Goal: Task Accomplishment & Management: Use online tool/utility

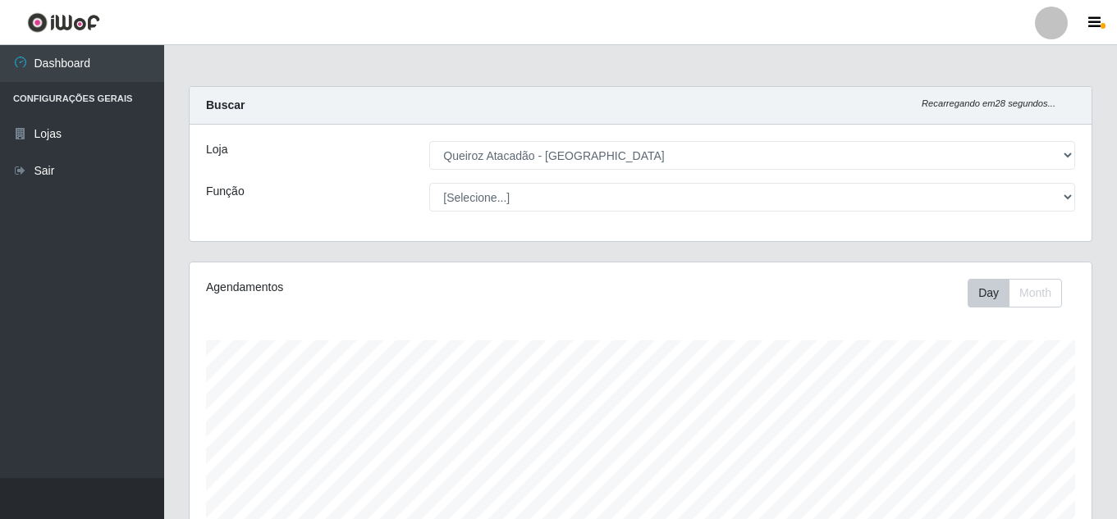
select select "462"
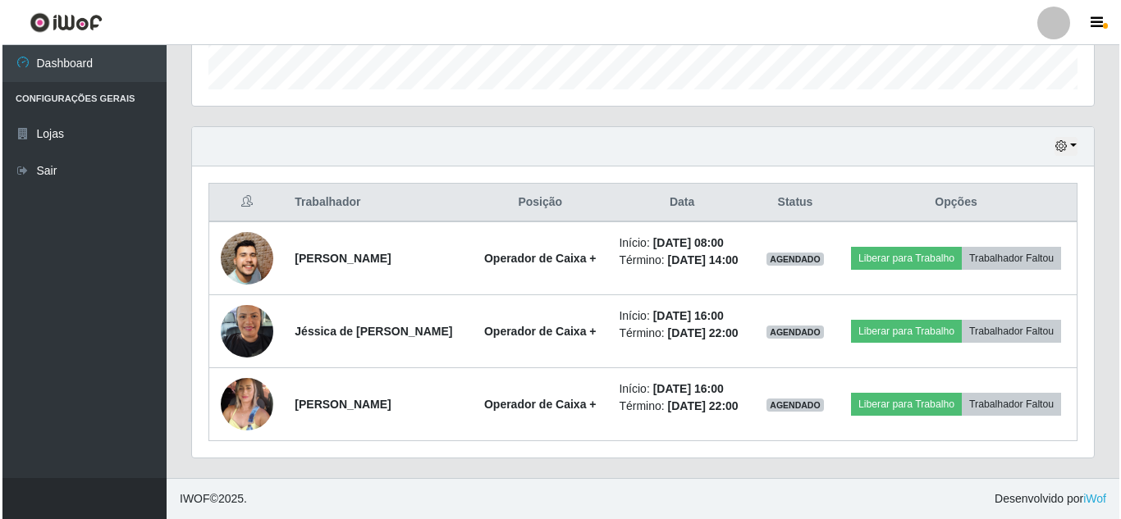
scroll to position [341, 902]
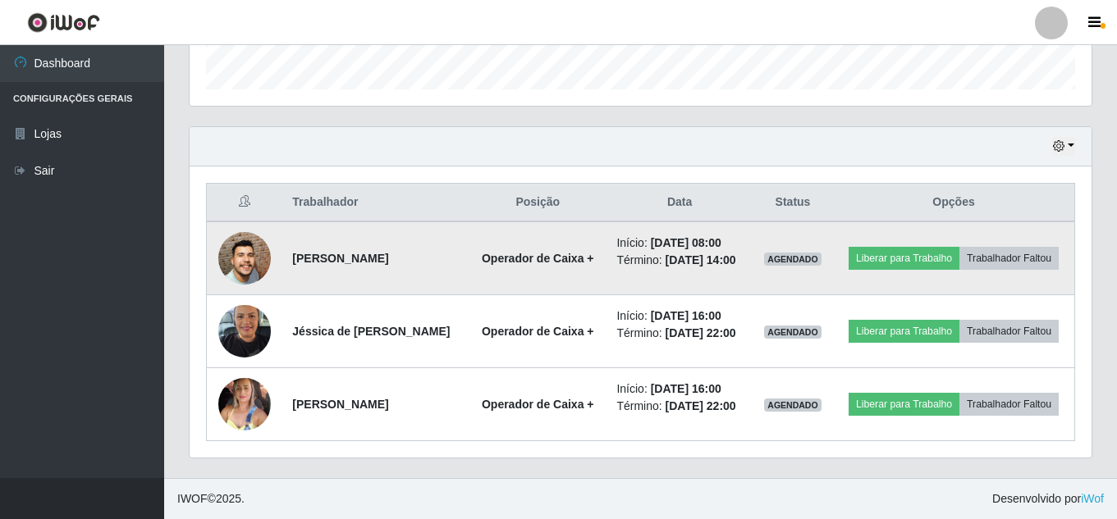
click at [250, 225] on img at bounding box center [244, 259] width 53 height 120
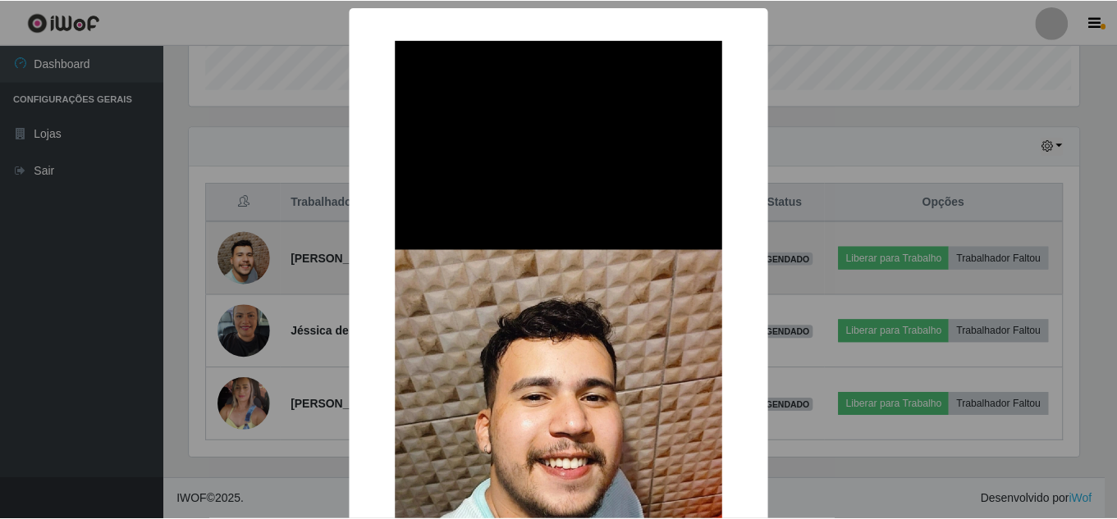
scroll to position [341, 894]
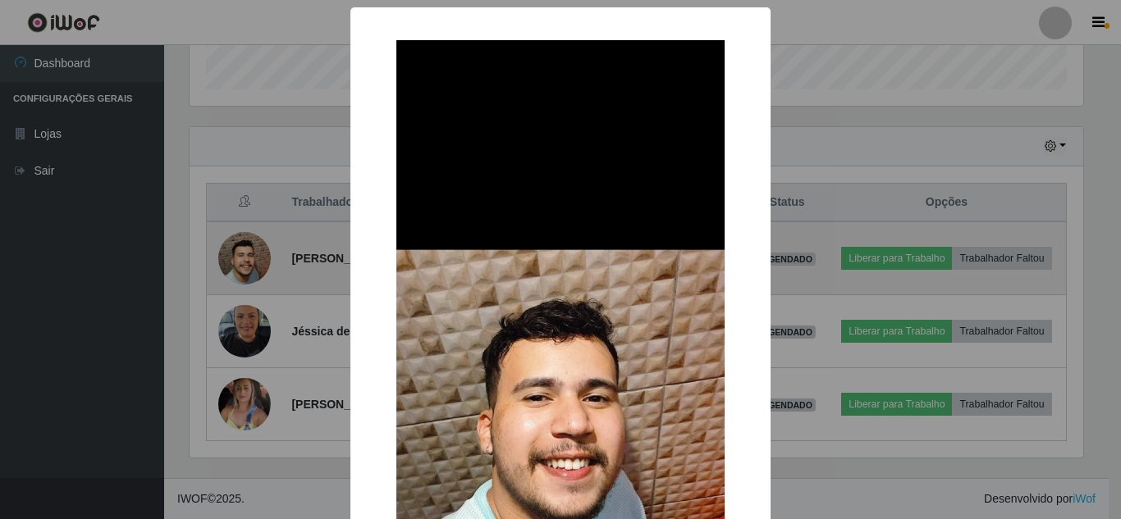
click at [250, 225] on div "× OK Cancel" at bounding box center [560, 259] width 1121 height 519
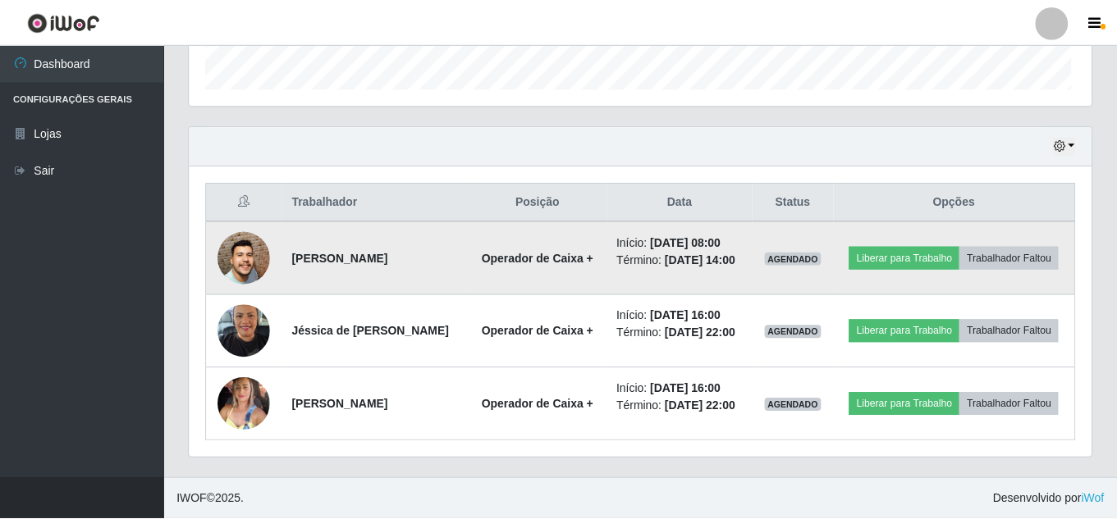
scroll to position [341, 902]
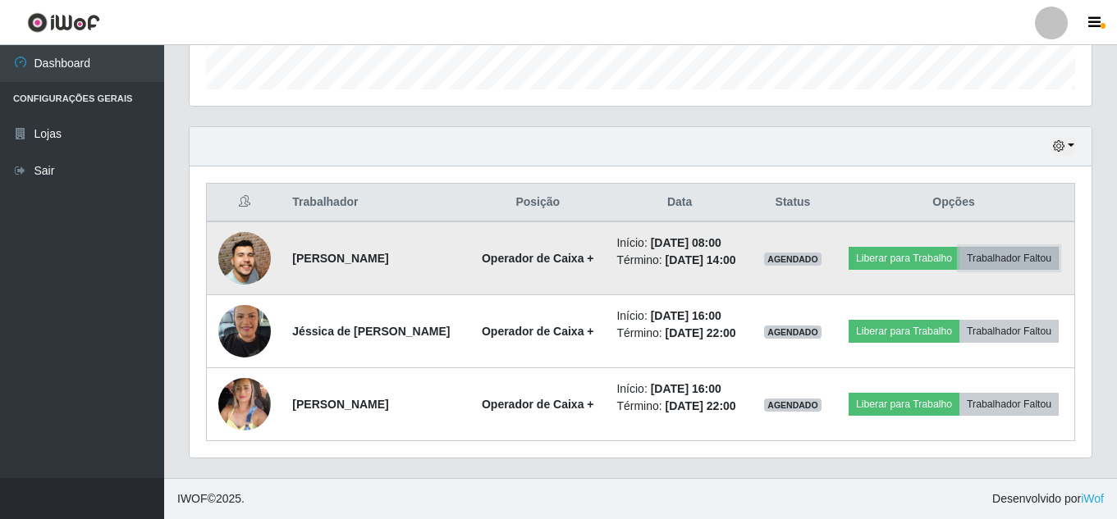
click at [963, 247] on button "Trabalhador Faltou" at bounding box center [1008, 258] width 99 height 23
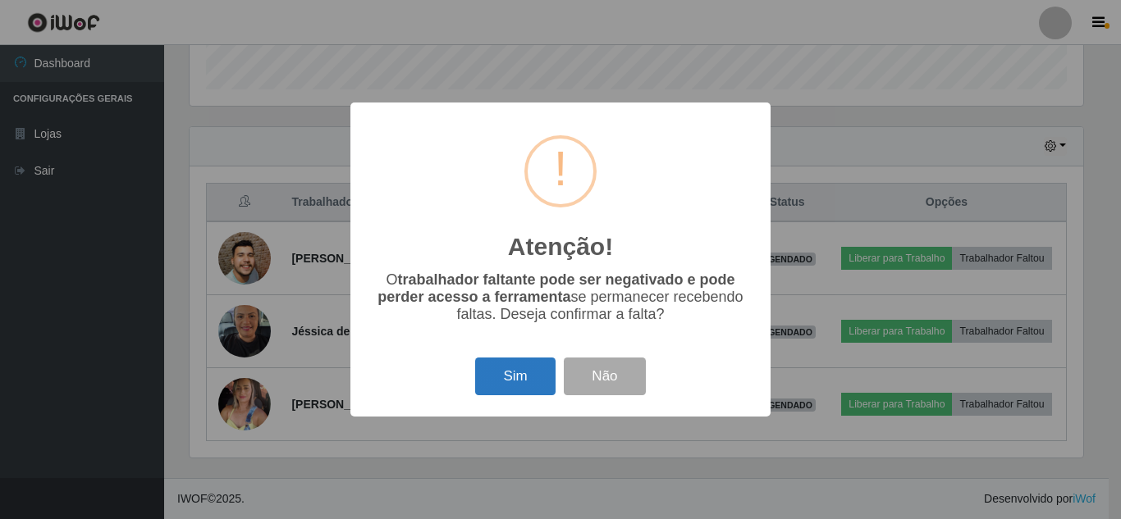
click at [509, 379] on button "Sim" at bounding box center [515, 377] width 80 height 39
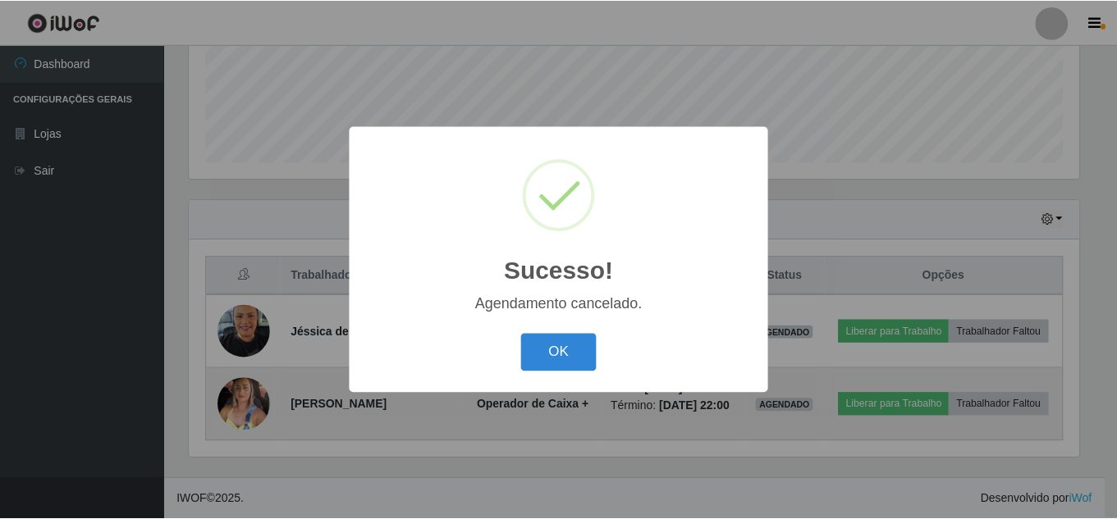
scroll to position [449, 0]
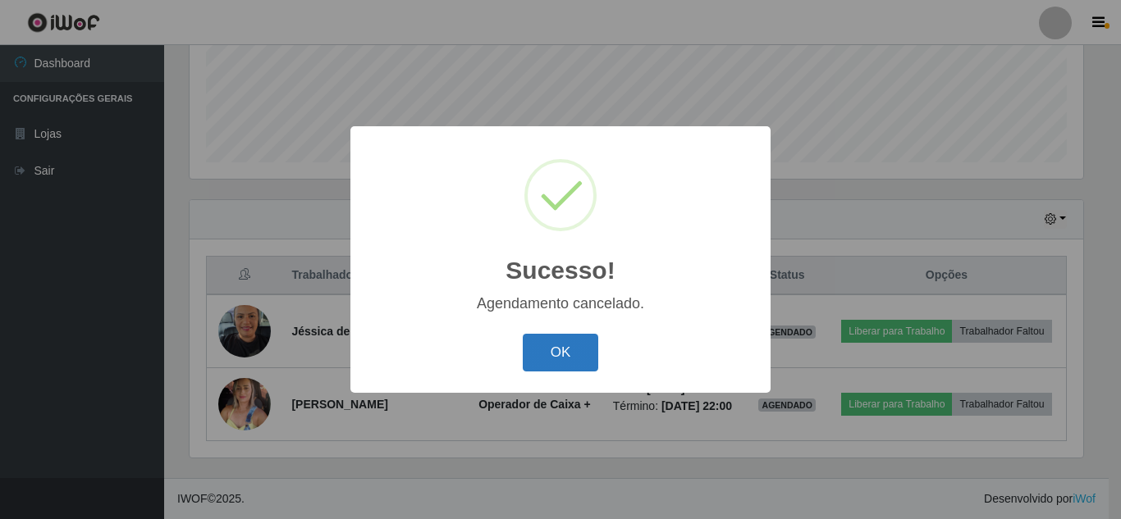
click at [569, 362] on button "OK" at bounding box center [561, 353] width 76 height 39
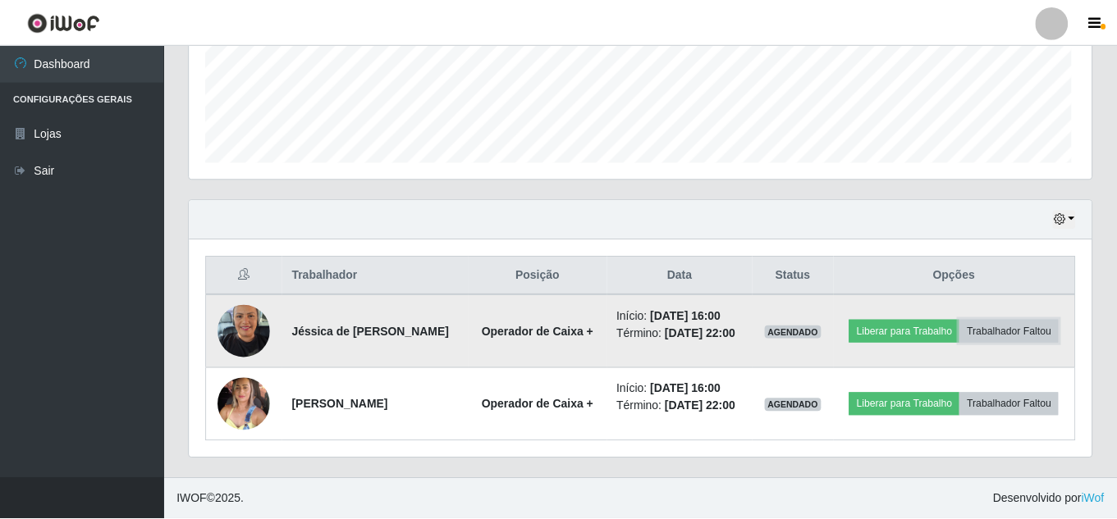
scroll to position [341, 902]
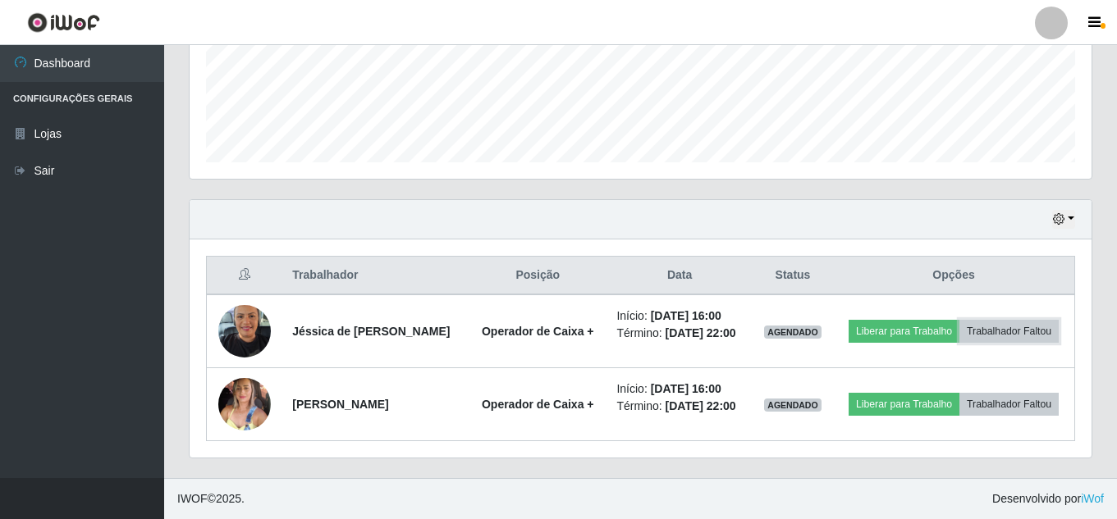
click at [959, 320] on button "Trabalhador Faltou" at bounding box center [1008, 331] width 99 height 23
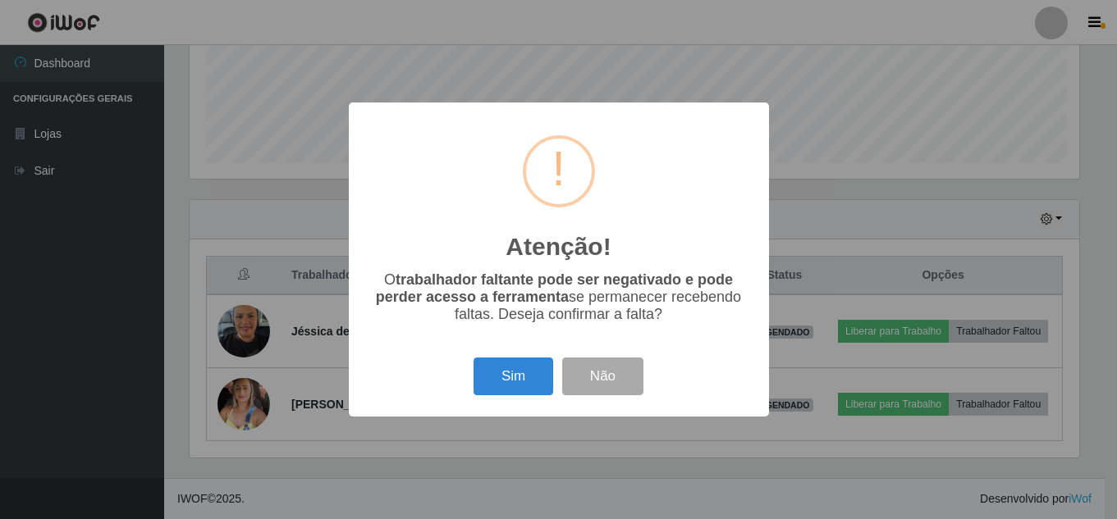
scroll to position [341, 894]
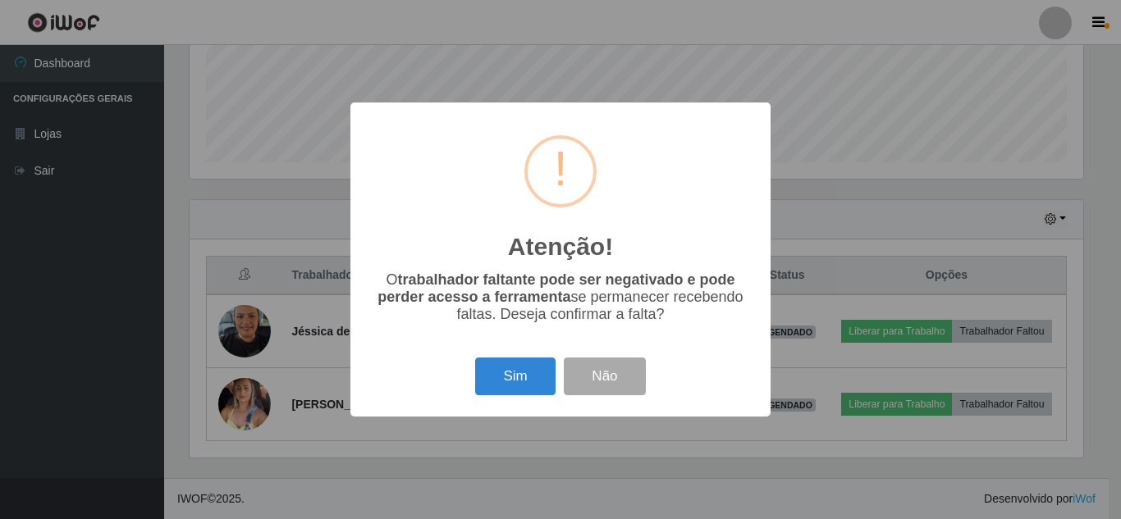
click at [779, 474] on div "Atenção! × O trabalhador faltante pode ser negativado e pode perder acesso a fe…" at bounding box center [560, 259] width 1121 height 519
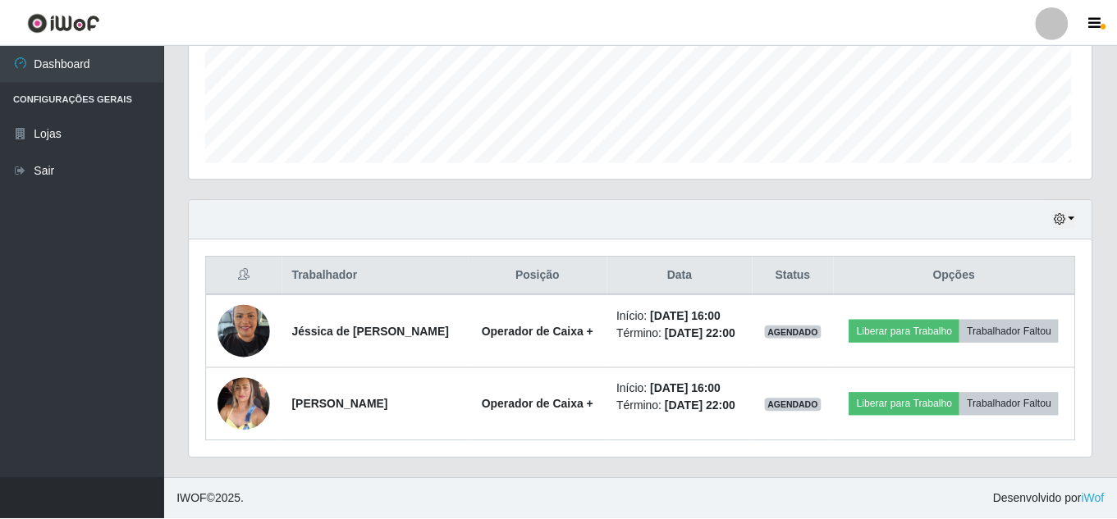
scroll to position [341, 902]
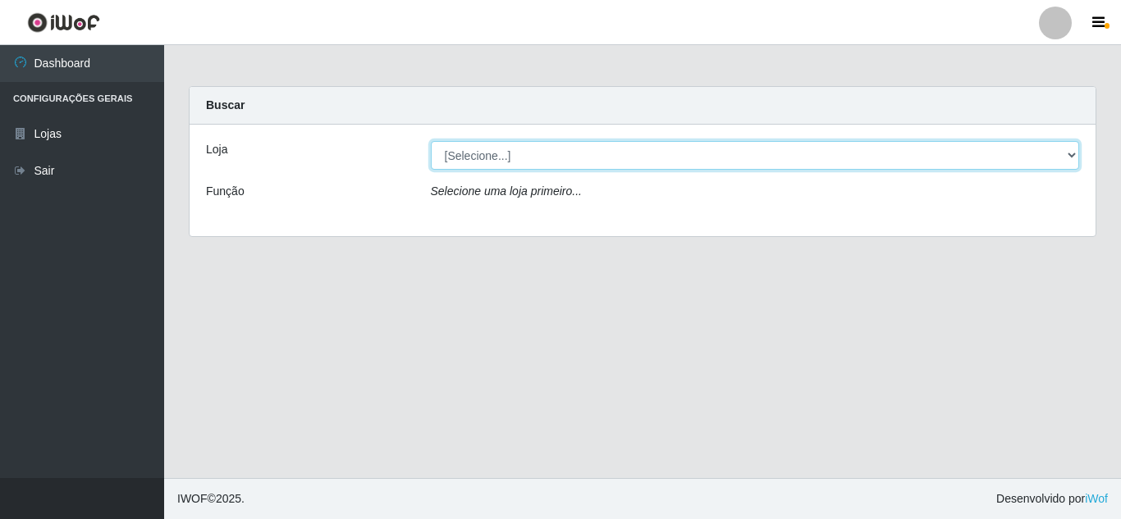
click at [640, 160] on select "[Selecione...] Queiroz [GEOGRAPHIC_DATA] - [GEOGRAPHIC_DATA]" at bounding box center [755, 155] width 649 height 29
select select "462"
click at [431, 141] on select "[Selecione...] Queiroz [GEOGRAPHIC_DATA] - [GEOGRAPHIC_DATA]" at bounding box center [755, 155] width 649 height 29
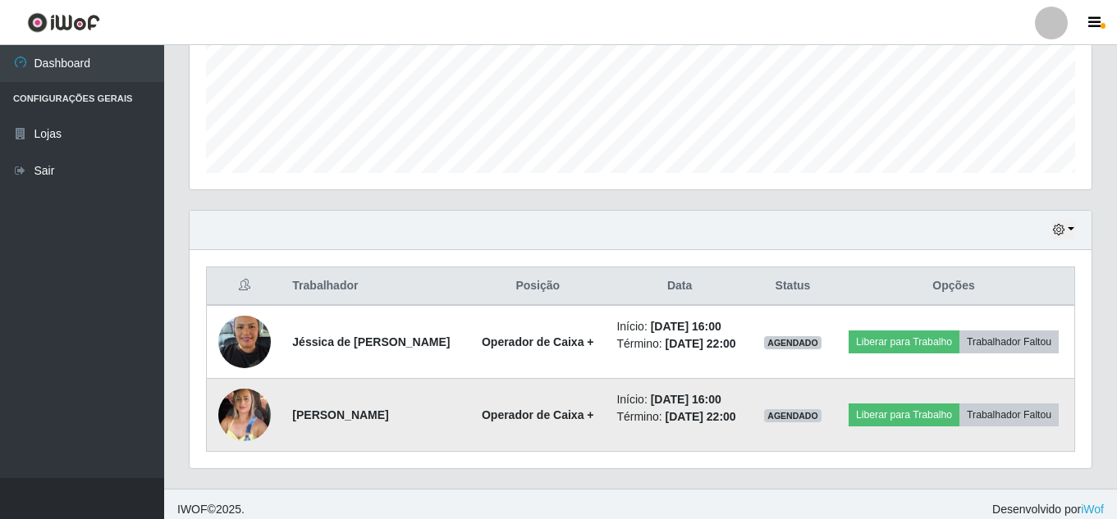
scroll to position [449, 0]
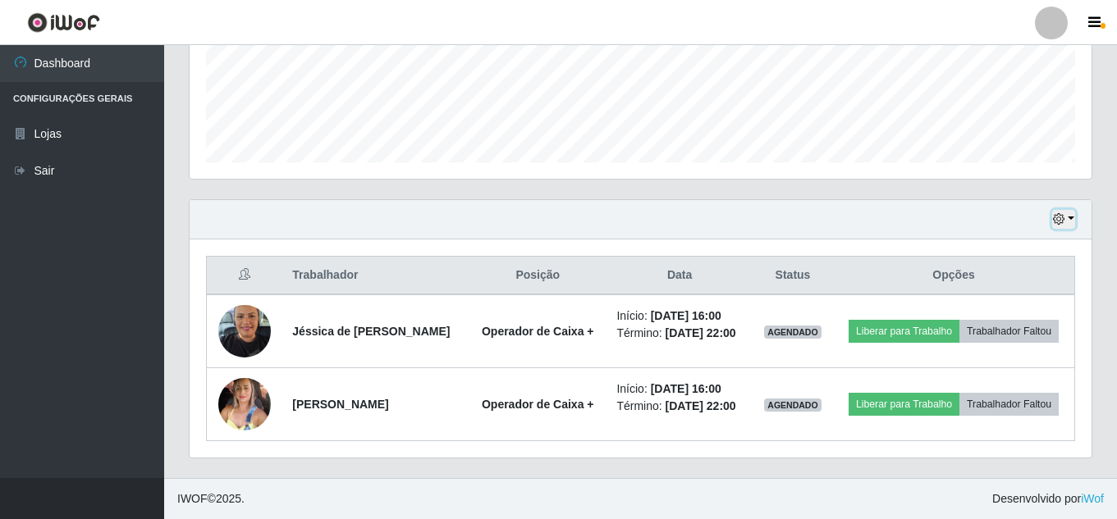
click at [1074, 210] on button "button" at bounding box center [1063, 219] width 23 height 19
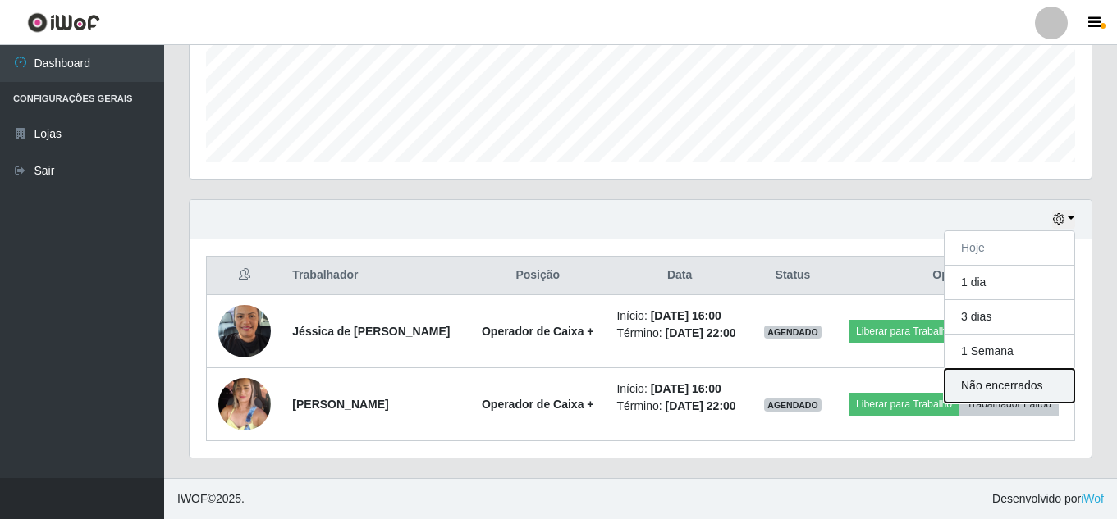
click at [1009, 369] on button "Não encerrados" at bounding box center [1010, 386] width 130 height 34
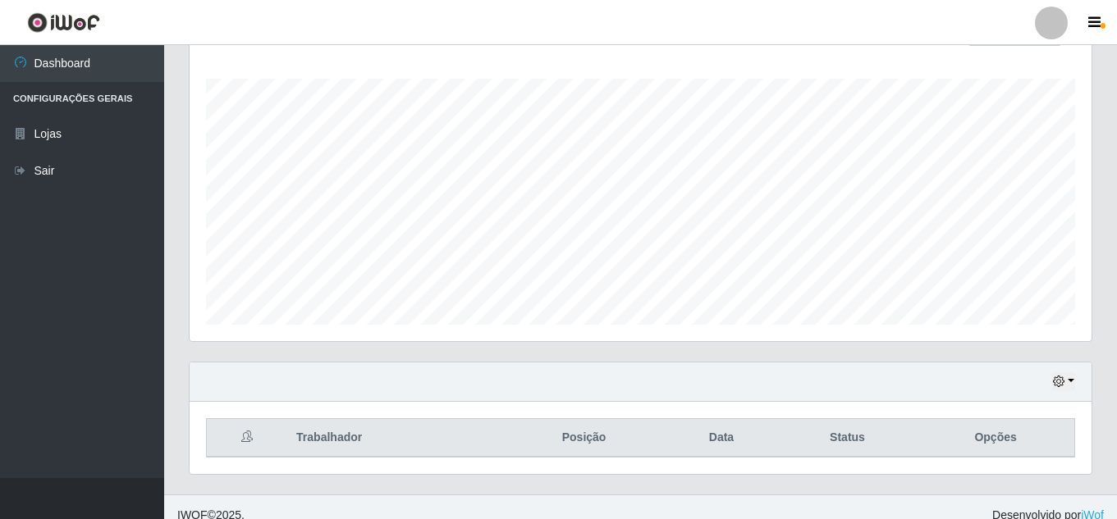
scroll to position [278, 0]
